Goal: Task Accomplishment & Management: Manage account settings

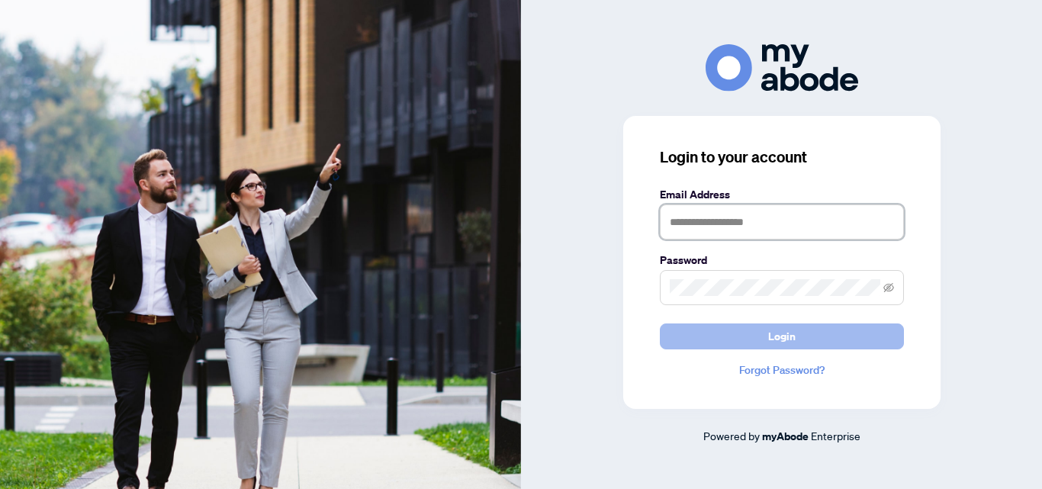
type input "**********"
click at [795, 342] on span "Login" at bounding box center [781, 336] width 27 height 24
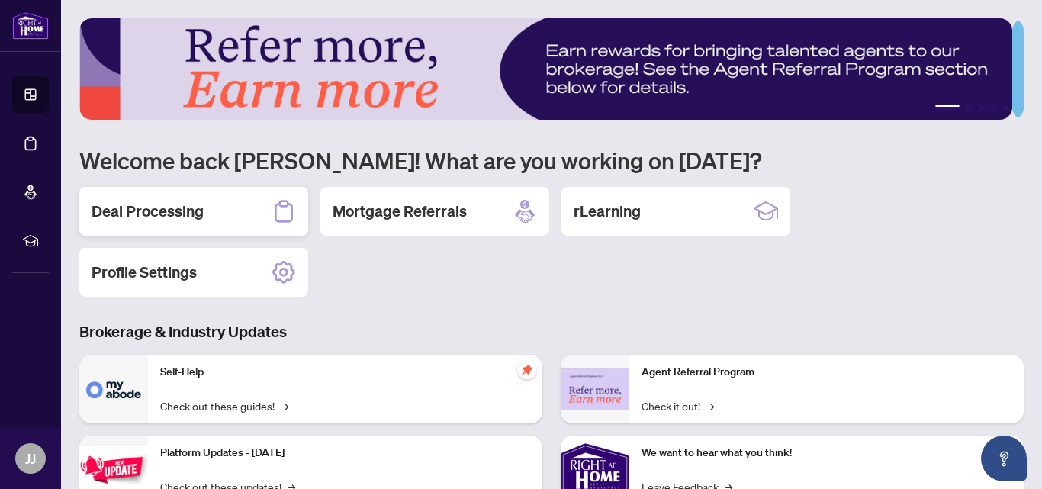
click at [204, 209] on div "Deal Processing" at bounding box center [193, 211] width 229 height 49
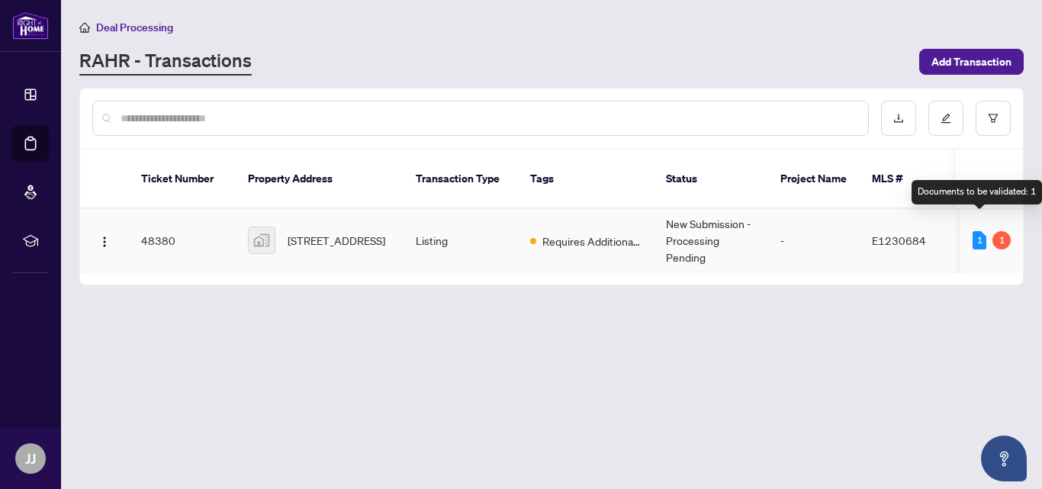
click at [982, 231] on div "1" at bounding box center [979, 240] width 14 height 18
click at [1001, 231] on div "1" at bounding box center [1001, 240] width 18 height 18
click at [447, 227] on td "Listing" at bounding box center [460, 240] width 114 height 63
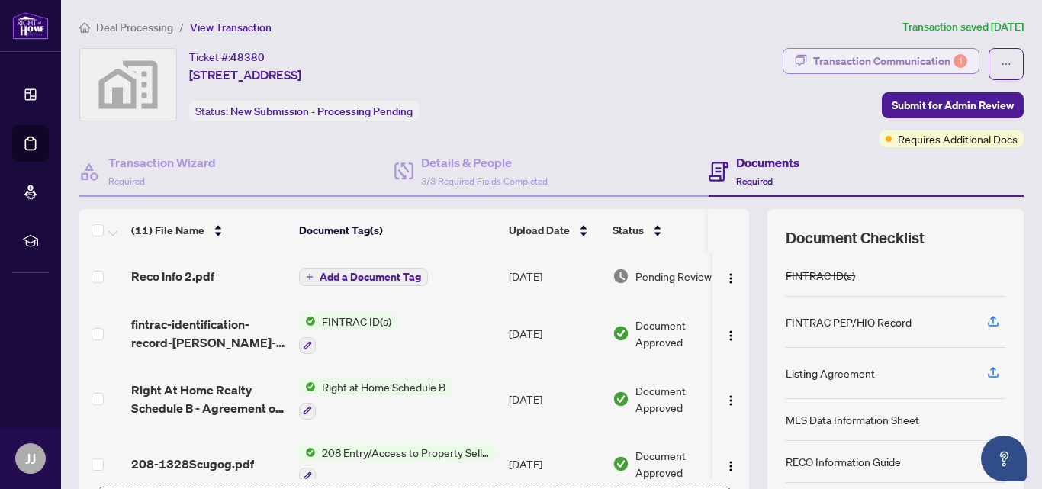
click at [912, 55] on div "Transaction Communication 1" at bounding box center [890, 61] width 154 height 24
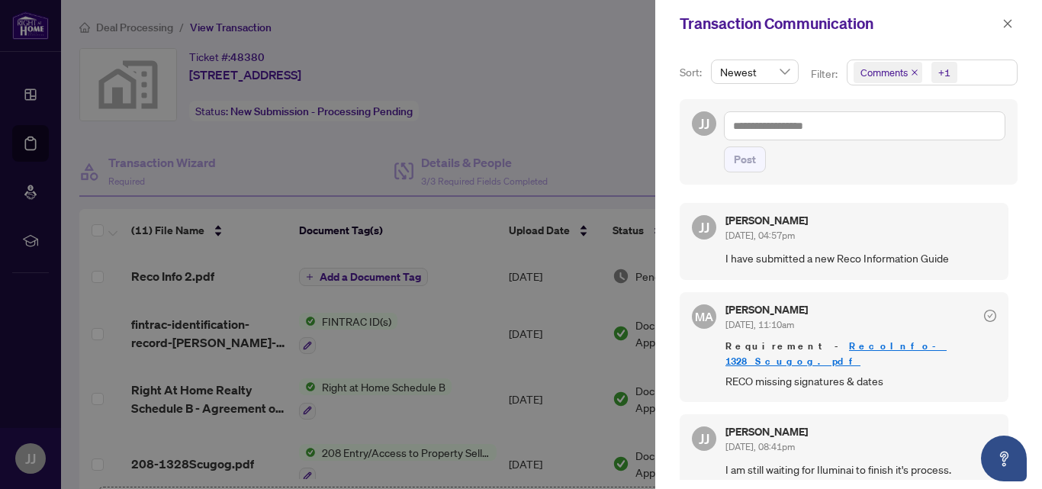
click at [606, 117] on div at bounding box center [521, 244] width 1042 height 489
click at [1010, 19] on icon "close" at bounding box center [1007, 23] width 11 height 11
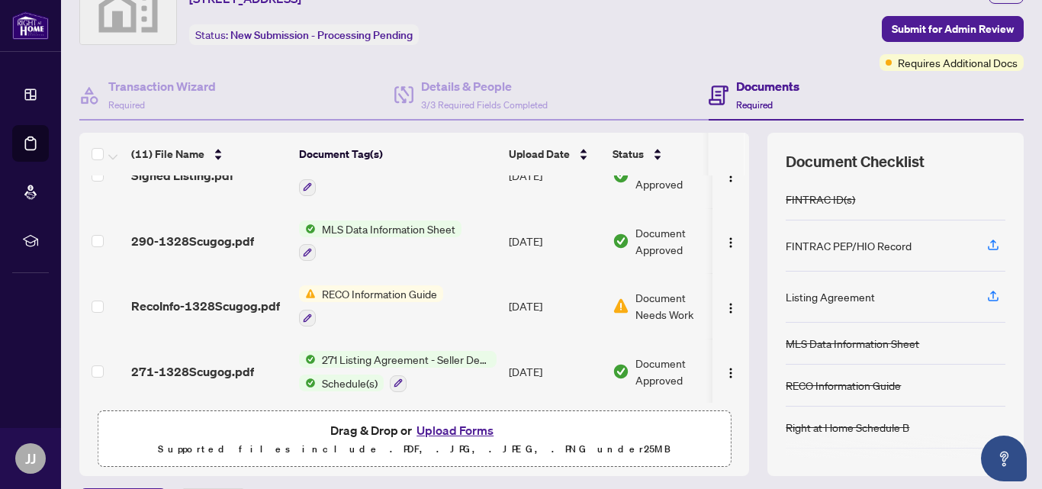
scroll to position [477, 0]
click at [308, 317] on button "button" at bounding box center [307, 316] width 17 height 17
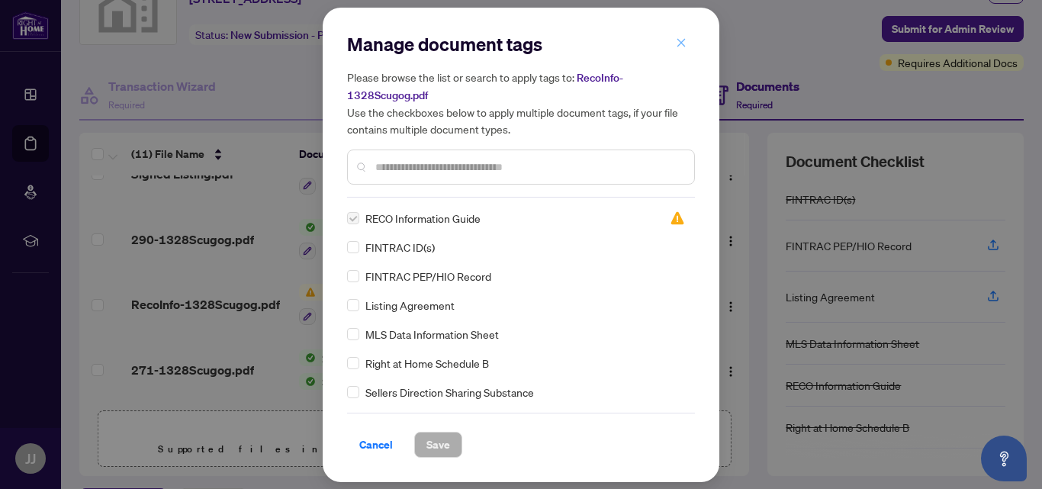
click at [680, 43] on icon "close" at bounding box center [681, 43] width 8 height 8
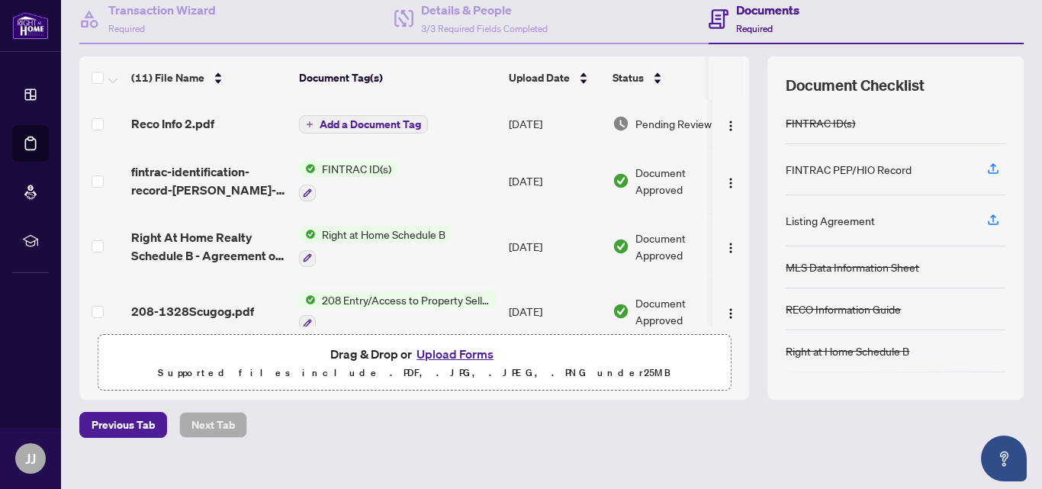
scroll to position [0, 0]
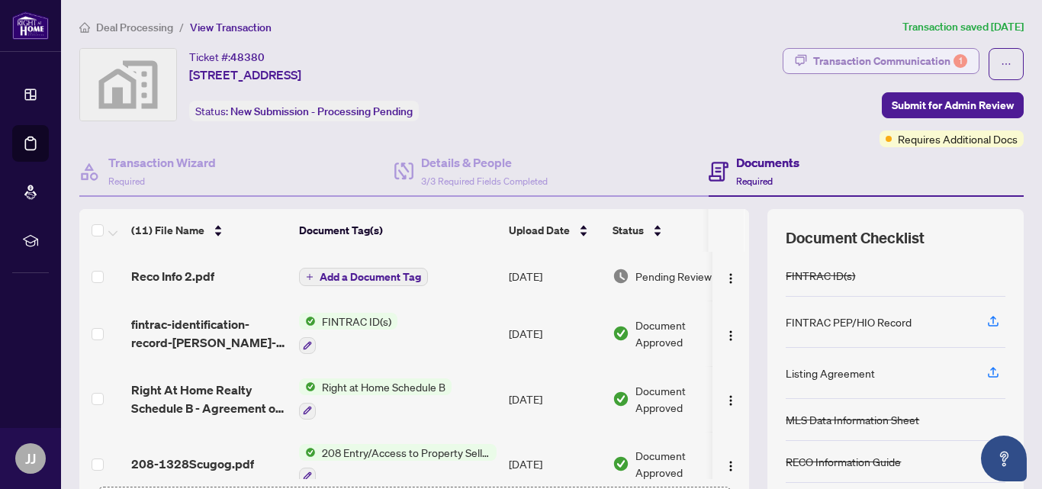
click at [941, 58] on div "Transaction Communication 1" at bounding box center [890, 61] width 154 height 24
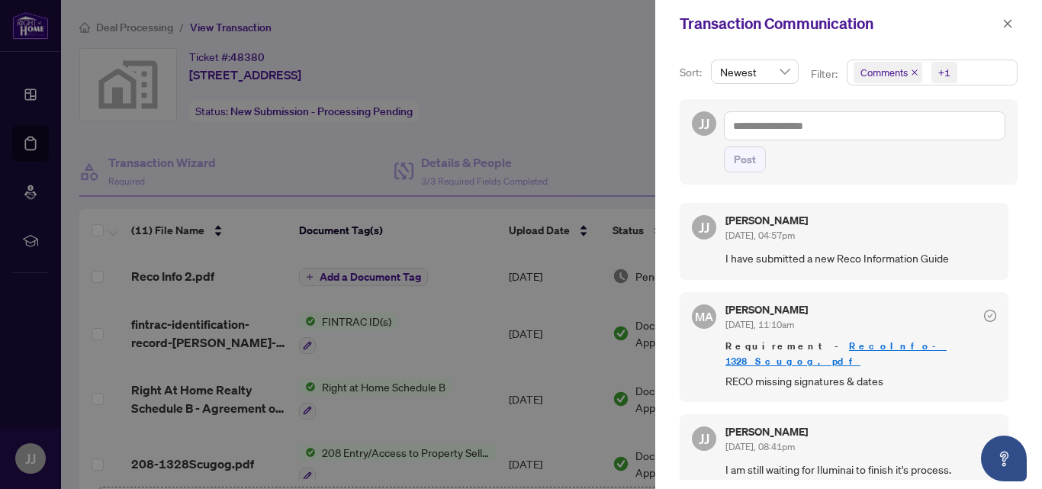
click at [523, 100] on div at bounding box center [521, 244] width 1042 height 489
click at [1013, 20] on button "button" at bounding box center [1008, 23] width 20 height 18
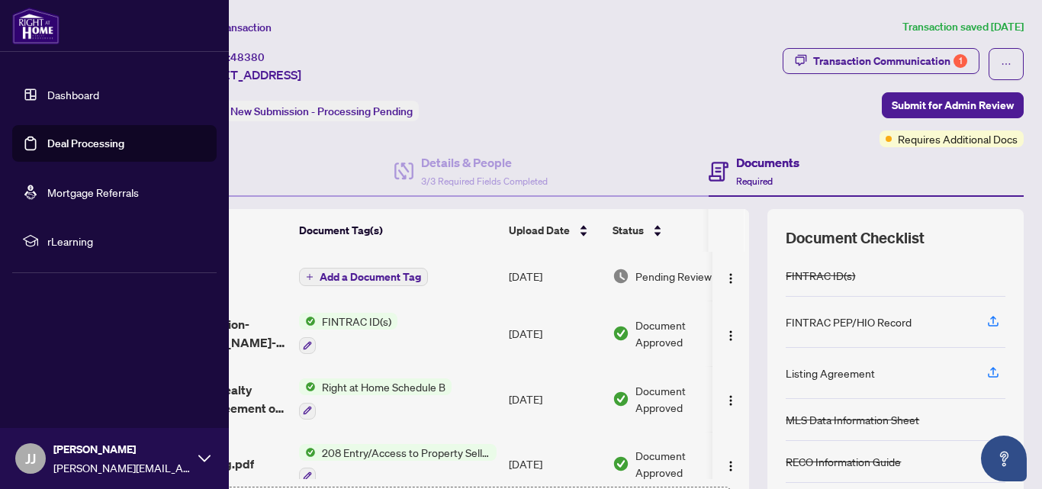
click at [47, 139] on link "Deal Processing" at bounding box center [85, 144] width 77 height 14
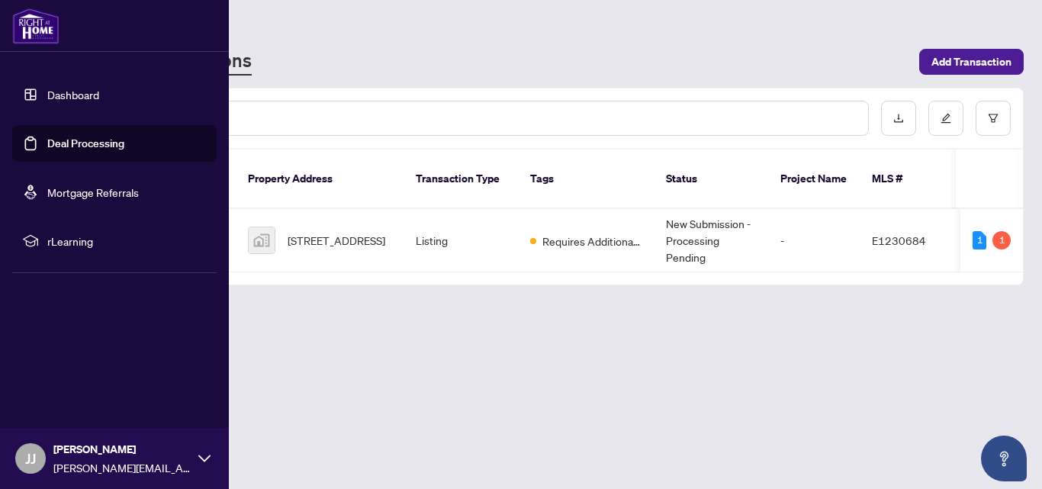
click at [50, 140] on link "Deal Processing" at bounding box center [85, 144] width 77 height 14
click at [81, 146] on link "Deal Processing" at bounding box center [85, 144] width 77 height 14
